Goal: Check status: Check status

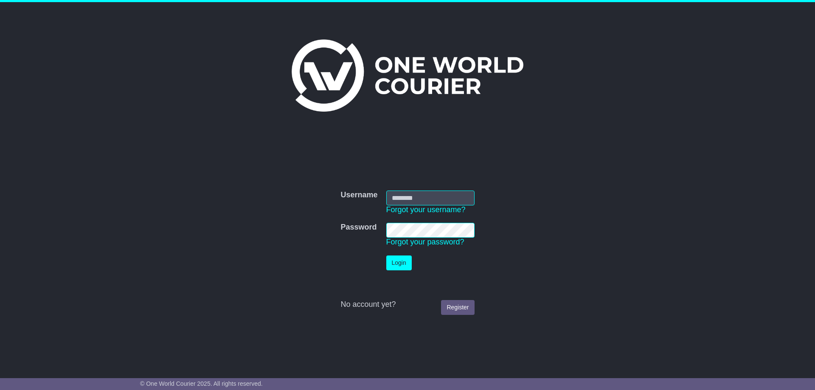
click at [402, 194] on input "Username" at bounding box center [430, 198] width 88 height 15
click at [403, 200] on input "Username" at bounding box center [430, 198] width 88 height 15
type input "**********"
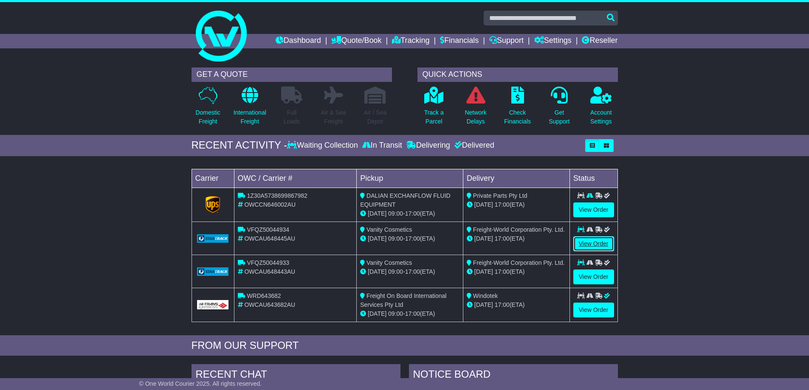
click at [585, 242] on link "View Order" at bounding box center [593, 244] width 41 height 15
